Goal: Transaction & Acquisition: Subscribe to service/newsletter

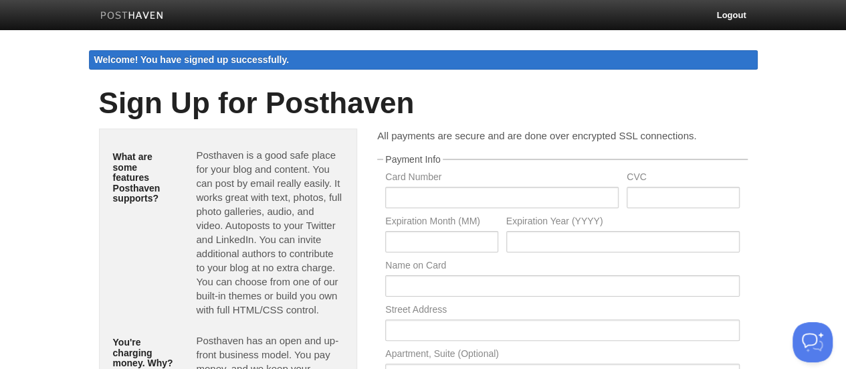
click at [124, 13] on img at bounding box center [132, 16] width 64 height 10
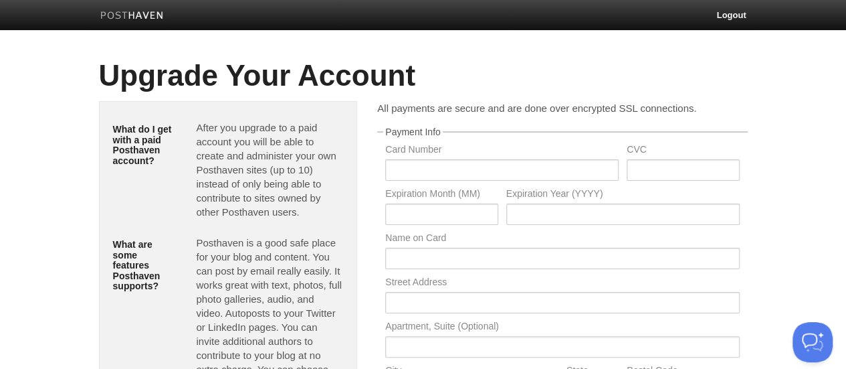
drag, startPoint x: 582, startPoint y: 148, endPoint x: 569, endPoint y: 140, distance: 15.4
click at [569, 140] on fieldset "Payment Info Card Number CVC Expiration Month (MM) Expiration Year (YYYY) Name …" at bounding box center [562, 268] width 370 height 282
